Goal: Task Accomplishment & Management: Use online tool/utility

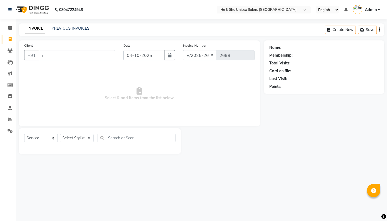
select select "4745"
select select "service"
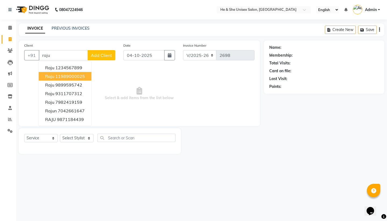
click at [52, 79] on span "raju" at bounding box center [49, 75] width 9 height 5
type input "11989000025"
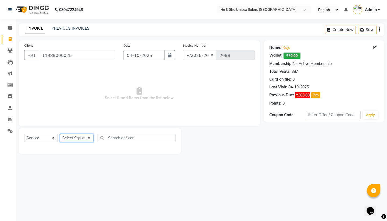
click at [72, 138] on select "Select Stylist [PERSON_NAME] [PERSON_NAME] [PERSON_NAME] Iqra [PERSON_NAME] Shr…" at bounding box center [77, 138] width 34 height 8
select select "28386"
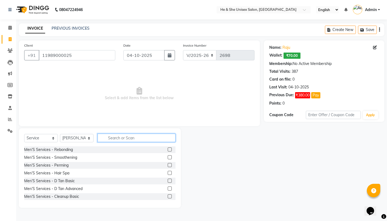
click at [116, 139] on input "text" at bounding box center [137, 137] width 78 height 8
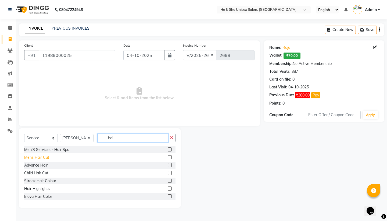
type input "hai"
click at [35, 158] on div "Mens Hair Cut" at bounding box center [36, 157] width 25 height 6
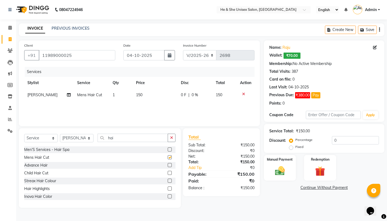
checkbox input "false"
click at [141, 136] on input "hai" at bounding box center [133, 137] width 70 height 8
type input "h"
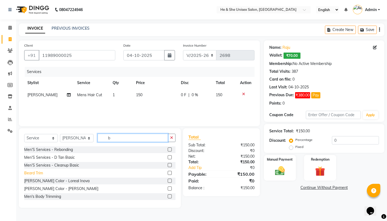
type input "b"
click at [32, 172] on div "Beard Trim" at bounding box center [33, 173] width 19 height 6
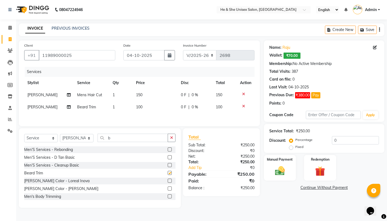
checkbox input "false"
click at [283, 168] on img at bounding box center [280, 171] width 17 height 12
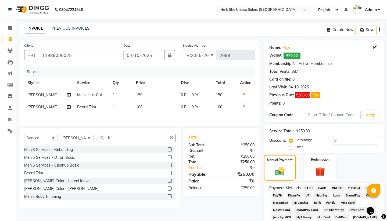
click at [309, 187] on span "CASH" at bounding box center [309, 188] width 12 height 6
click at [307, 194] on span "UPI" at bounding box center [308, 195] width 8 height 6
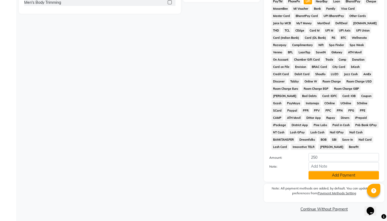
click at [319, 176] on button "Add Payment" at bounding box center [344, 175] width 70 height 8
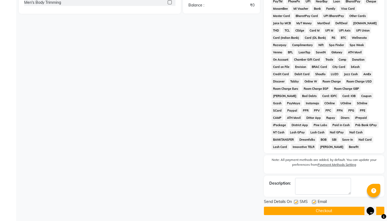
scroll to position [196, 0]
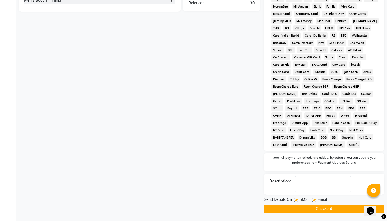
click at [315, 208] on button "Checkout" at bounding box center [324, 208] width 121 height 8
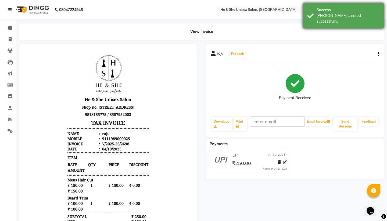
click at [355, 17] on div "[PERSON_NAME] created successfully." at bounding box center [348, 18] width 63 height 11
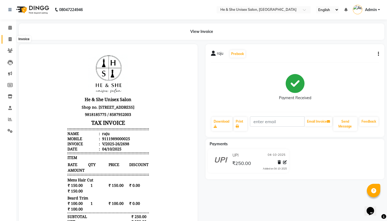
click at [9, 39] on icon at bounding box center [10, 39] width 3 height 4
select select "4745"
select select "service"
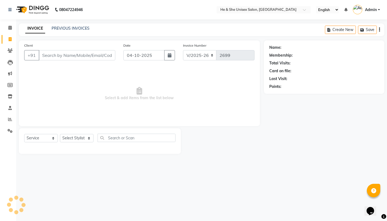
click at [46, 53] on input "Client" at bounding box center [77, 55] width 77 height 10
